Goal: Information Seeking & Learning: Learn about a topic

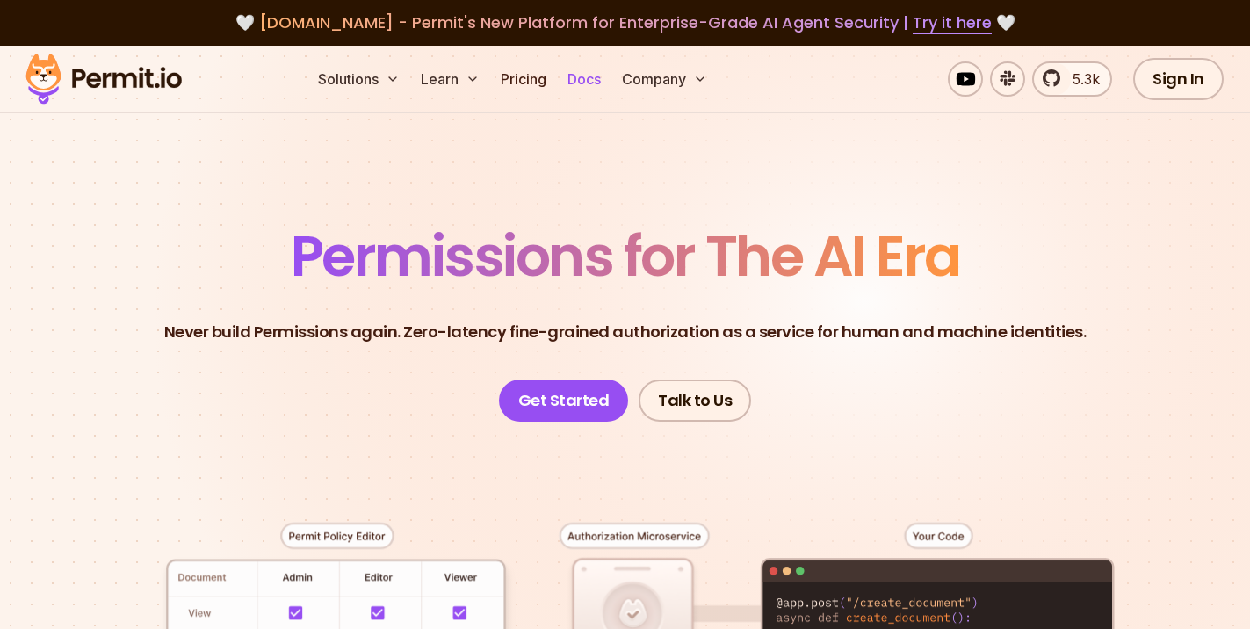
click at [581, 65] on link "Docs" at bounding box center [584, 79] width 47 height 35
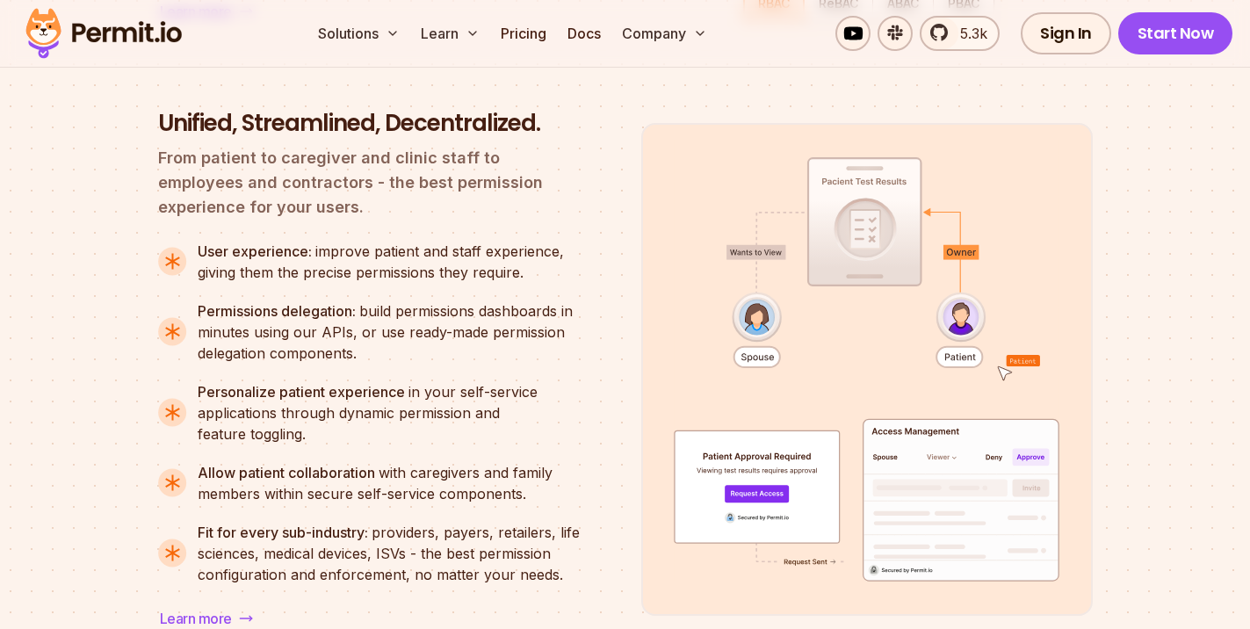
scroll to position [2109, 0]
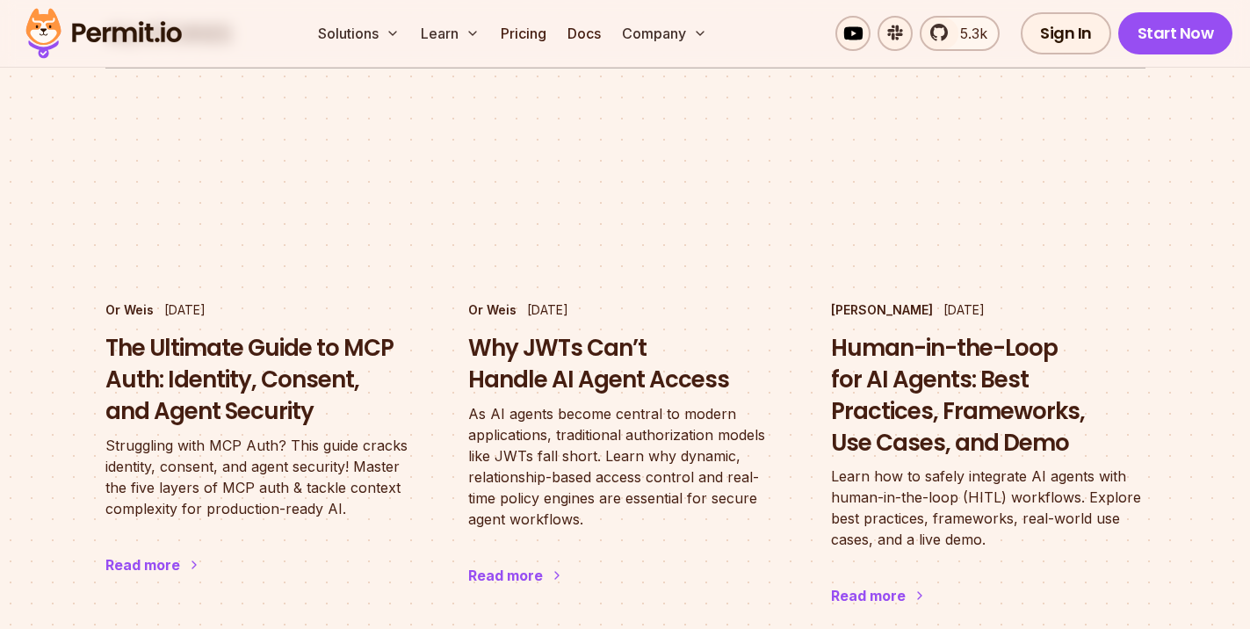
scroll to position [1142, 0]
